Goal: Information Seeking & Learning: Learn about a topic

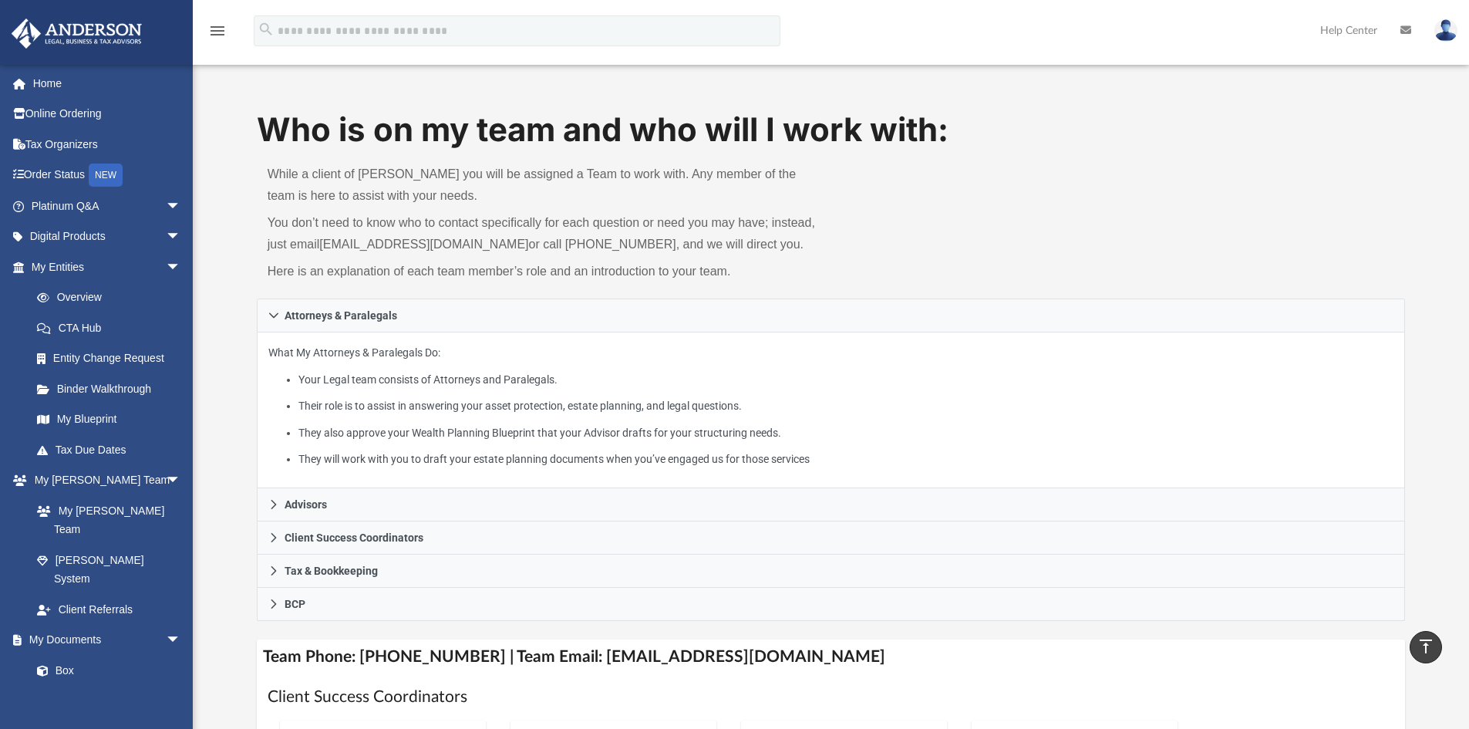
scroll to position [571, 0]
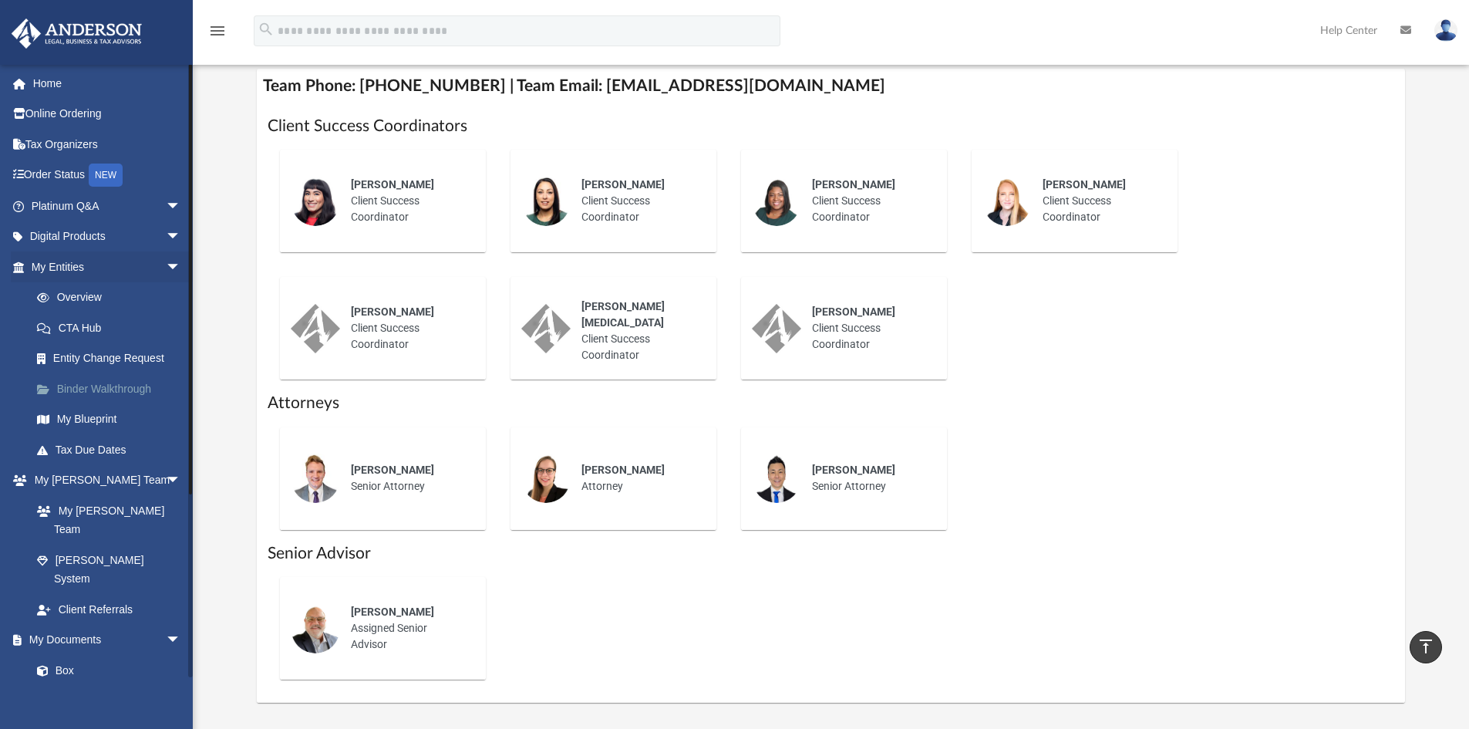
click at [86, 386] on link "Binder Walkthrough" at bounding box center [113, 388] width 183 height 31
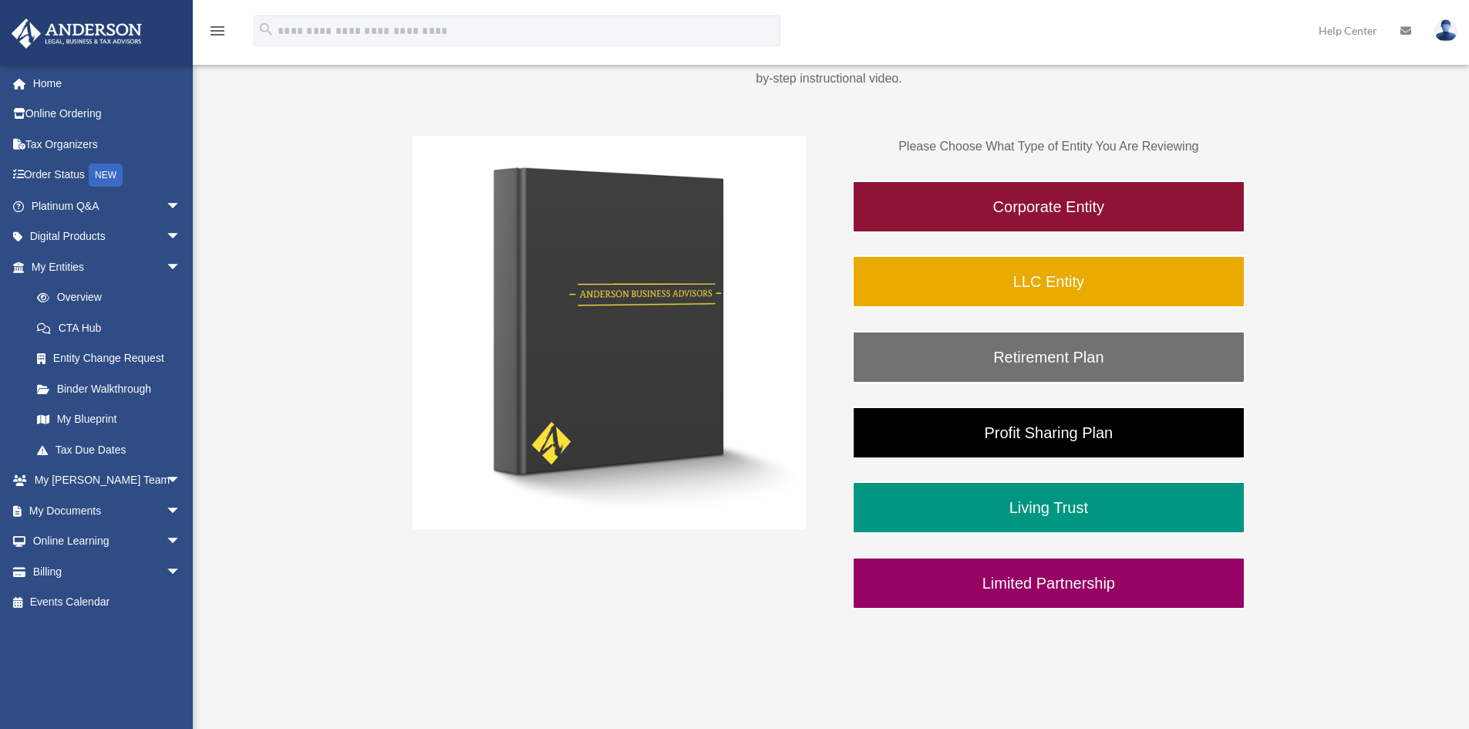
scroll to position [231, 0]
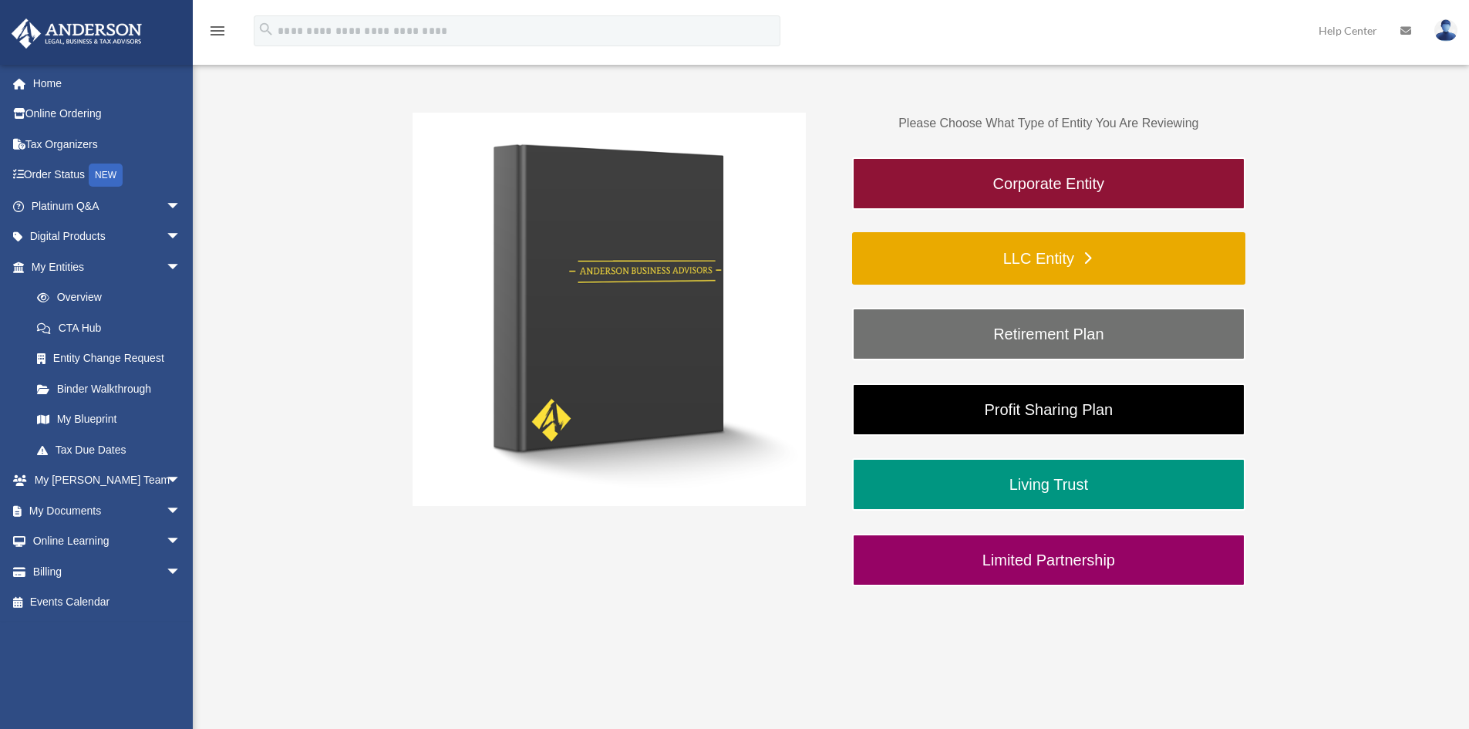
click at [1050, 255] on link "LLC Entity" at bounding box center [1048, 258] width 393 height 52
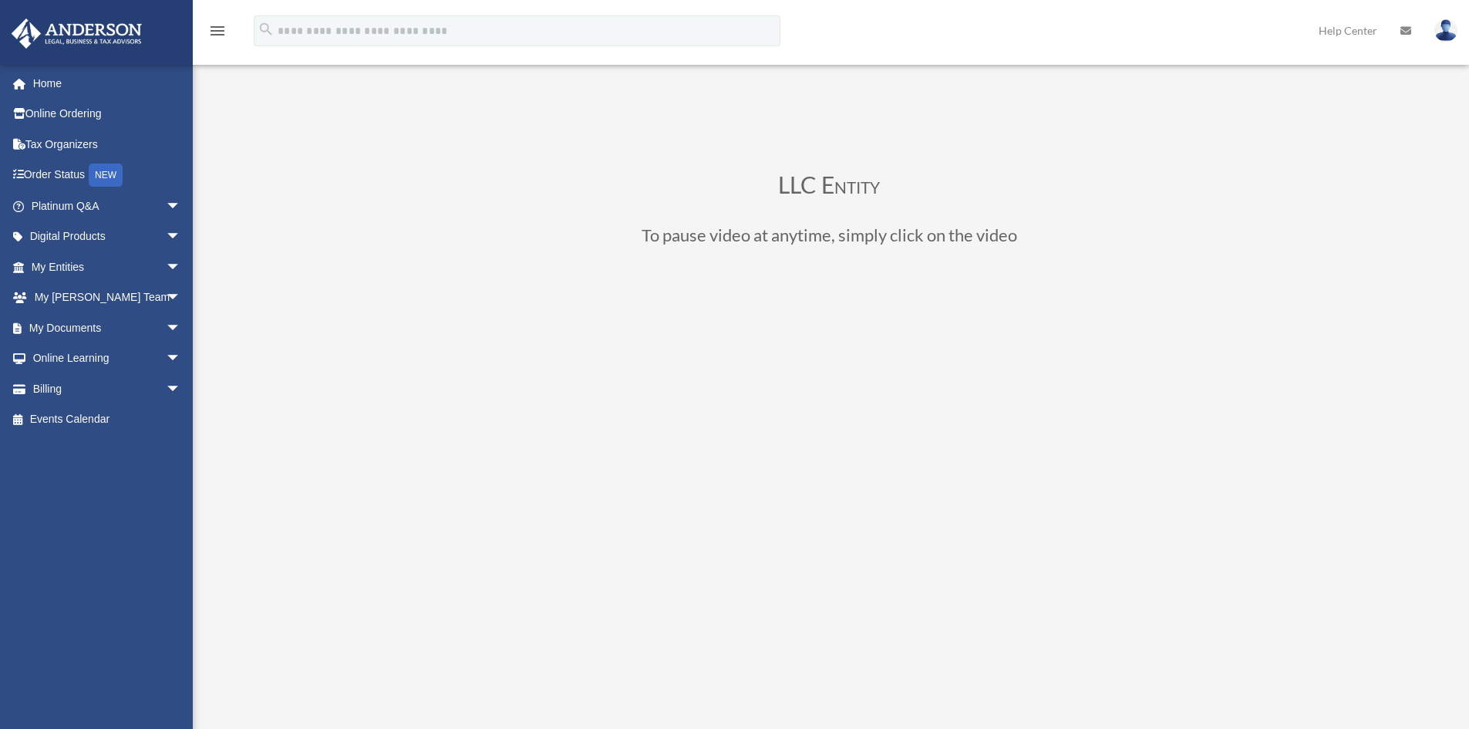
drag, startPoint x: 1148, startPoint y: 0, endPoint x: 1038, endPoint y: 139, distance: 176.8
click at [1038, 139] on div "LLC Entity To pause video at anytime, simply click on the video" at bounding box center [829, 536] width 1153 height 864
drag, startPoint x: 1281, startPoint y: 0, endPoint x: 665, endPoint y: 147, distance: 633.6
click at [665, 147] on div "LLC Entity To pause video at anytime, simply click on the video" at bounding box center [829, 536] width 1153 height 864
click at [1448, 30] on img at bounding box center [1446, 30] width 23 height 22
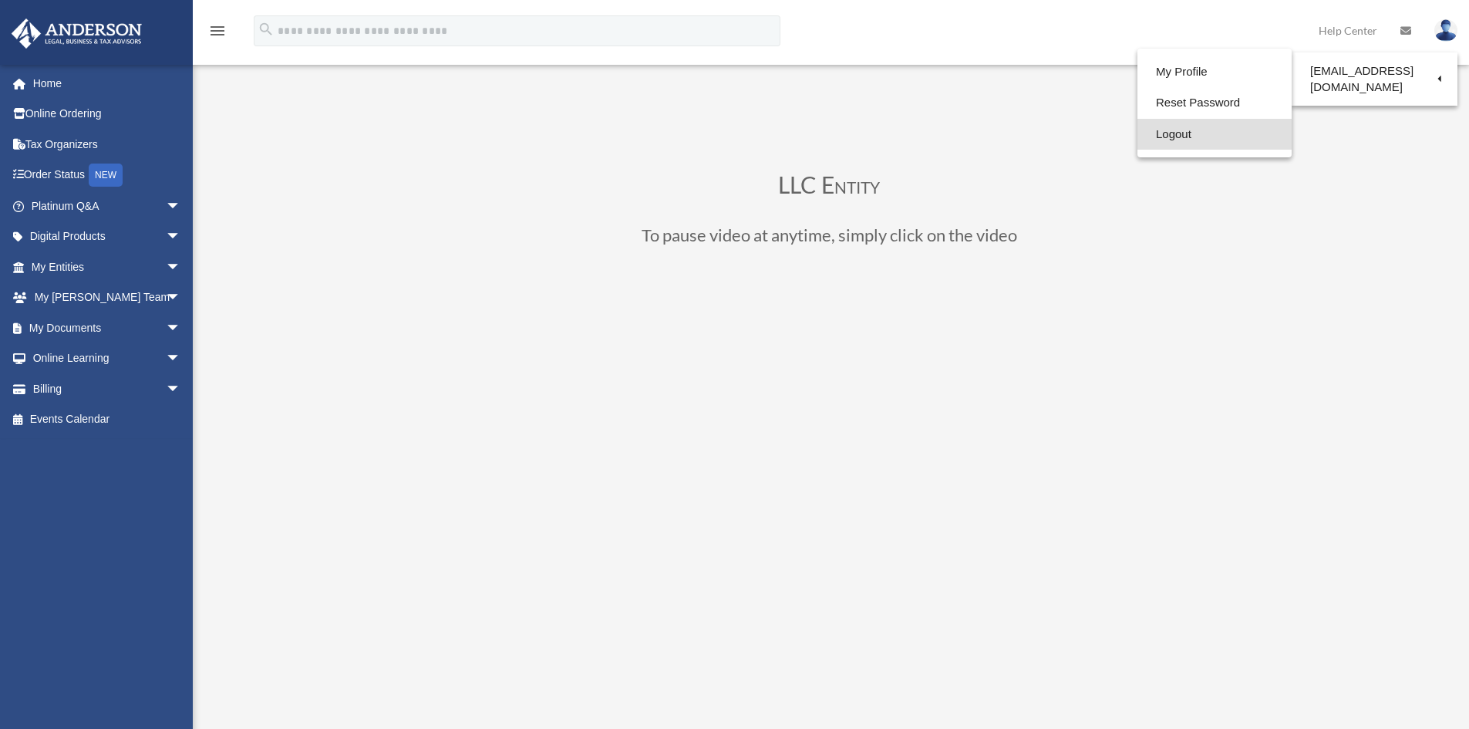
click at [1170, 133] on link "Logout" at bounding box center [1215, 135] width 154 height 32
